Goal: Task Accomplishment & Management: Manage account settings

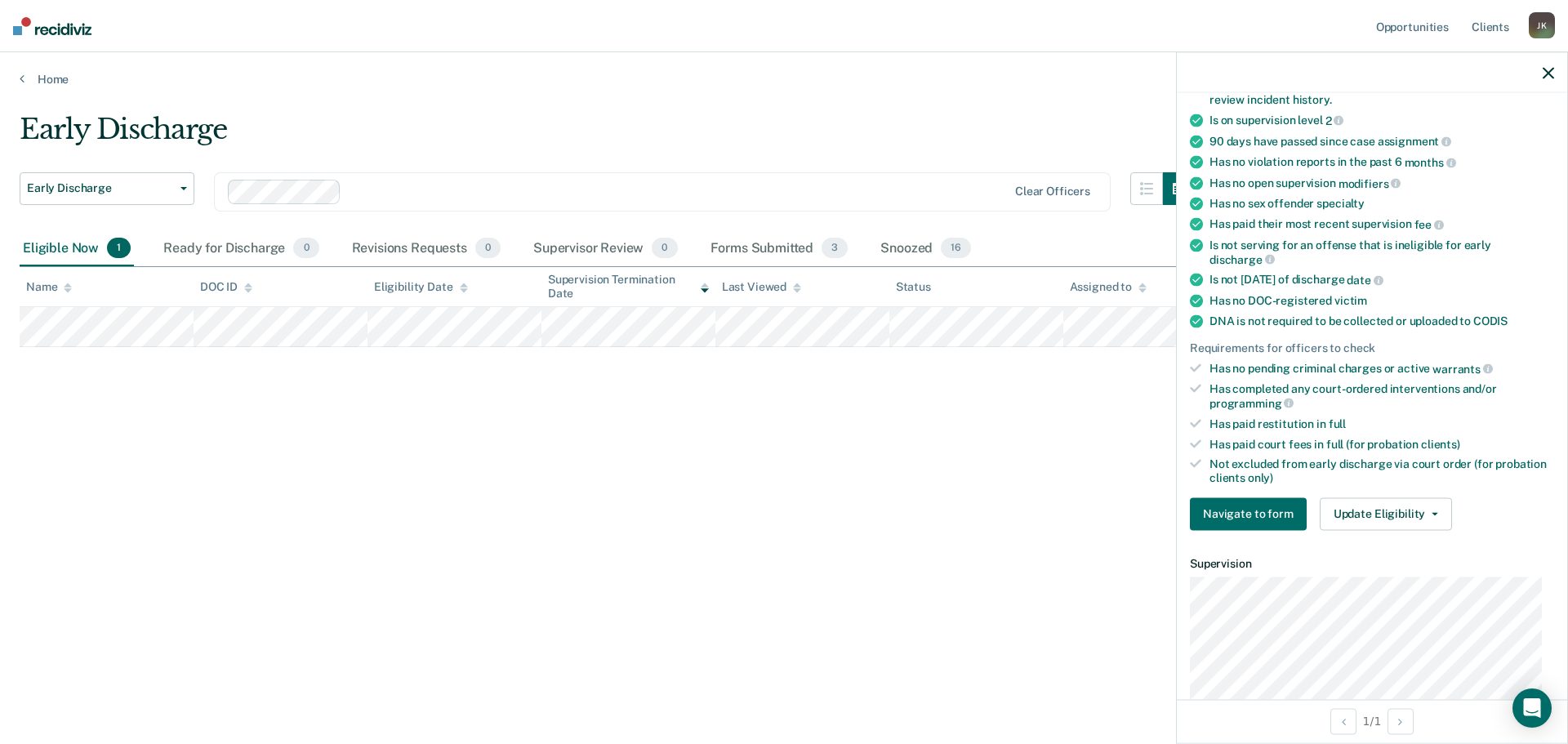
scroll to position [163, 0]
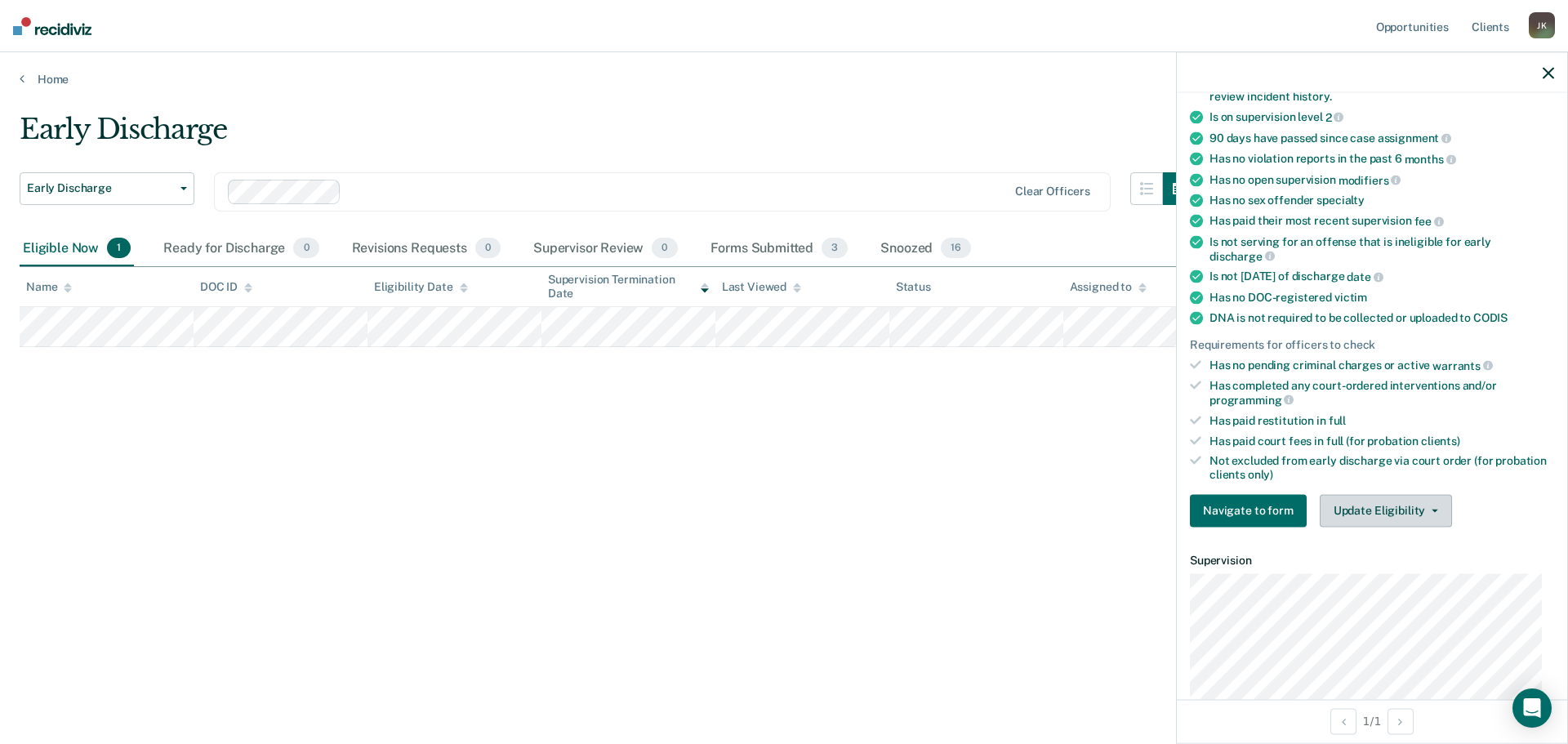
click at [1346, 507] on button "Update Eligibility" at bounding box center [1385, 510] width 132 height 32
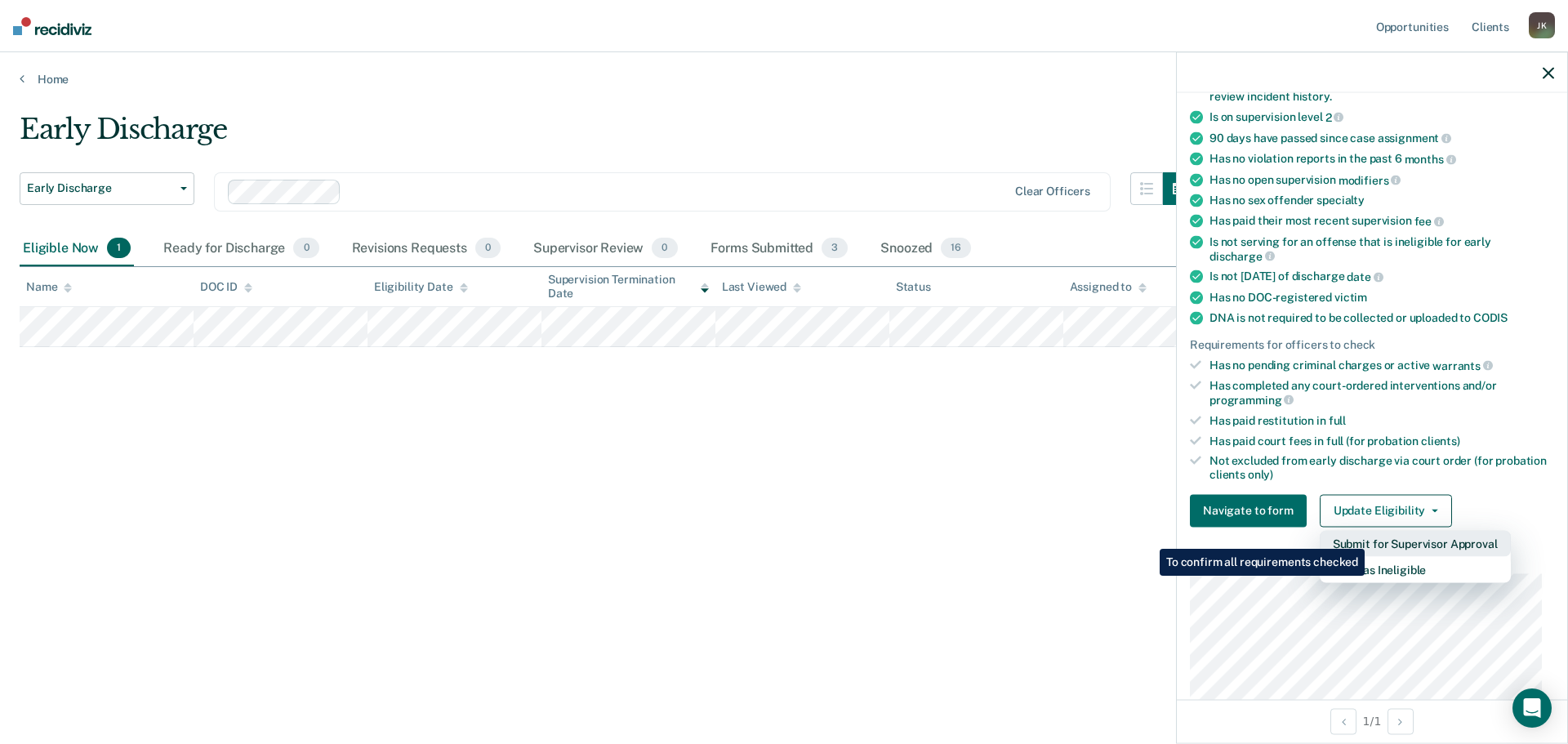
click at [1367, 536] on button "Submit for Supervisor Approval" at bounding box center [1415, 543] width 191 height 26
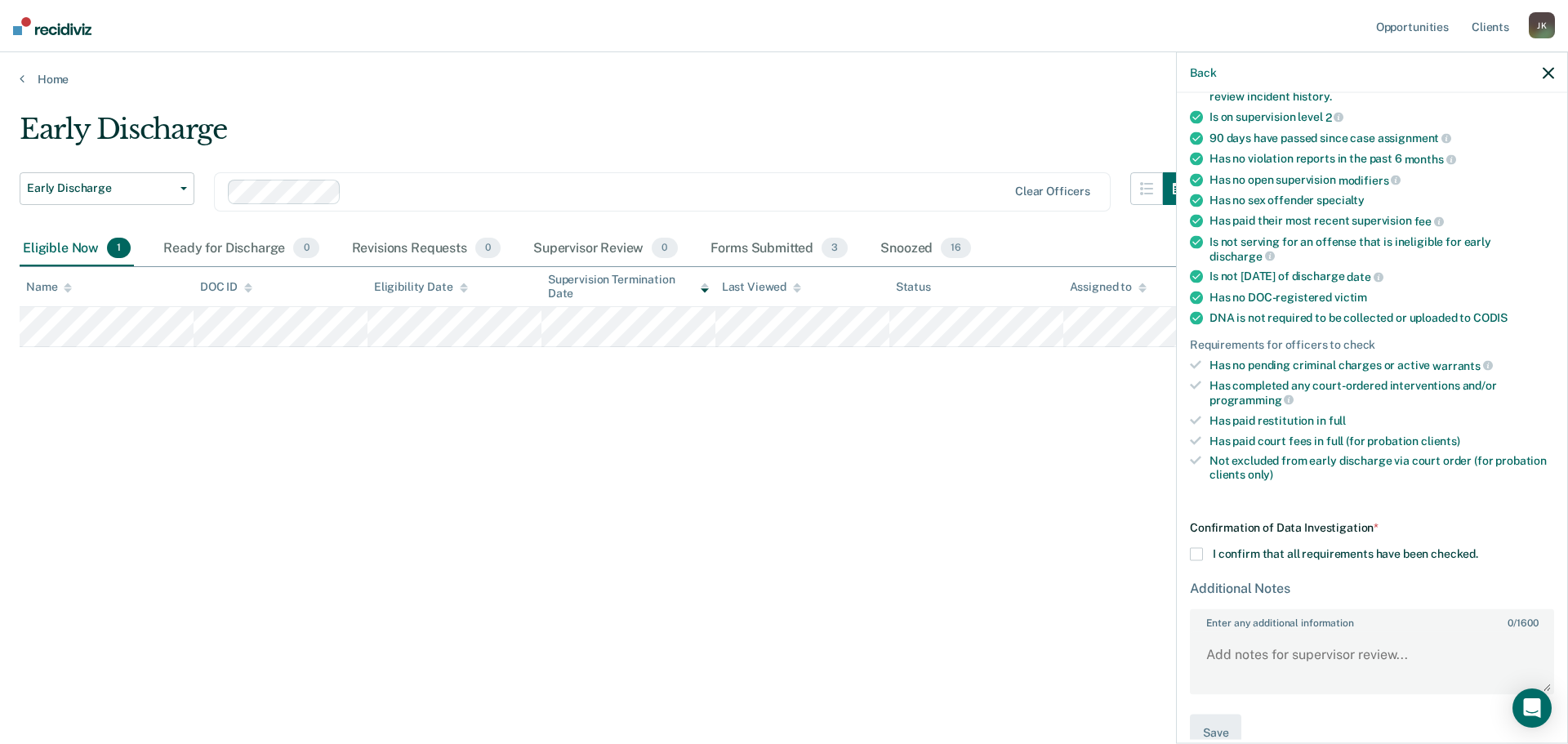
click at [1554, 71] on div "Back" at bounding box center [1371, 72] width 391 height 41
click at [1548, 74] on icon "button" at bounding box center [1548, 72] width 11 height 11
